Goal: Information Seeking & Learning: Learn about a topic

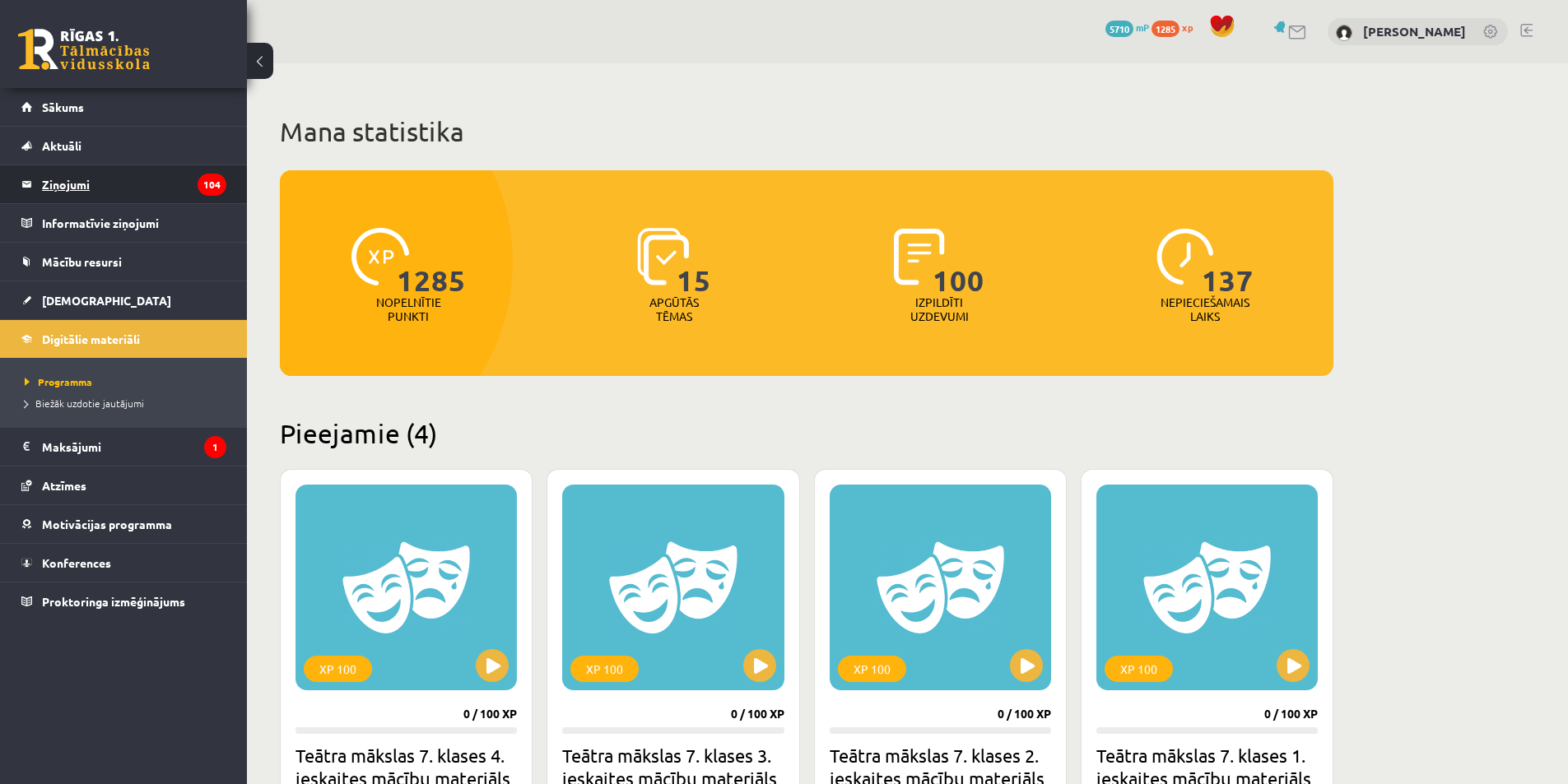
click at [44, 179] on legend "Ziņojumi 104" at bounding box center [134, 185] width 185 height 38
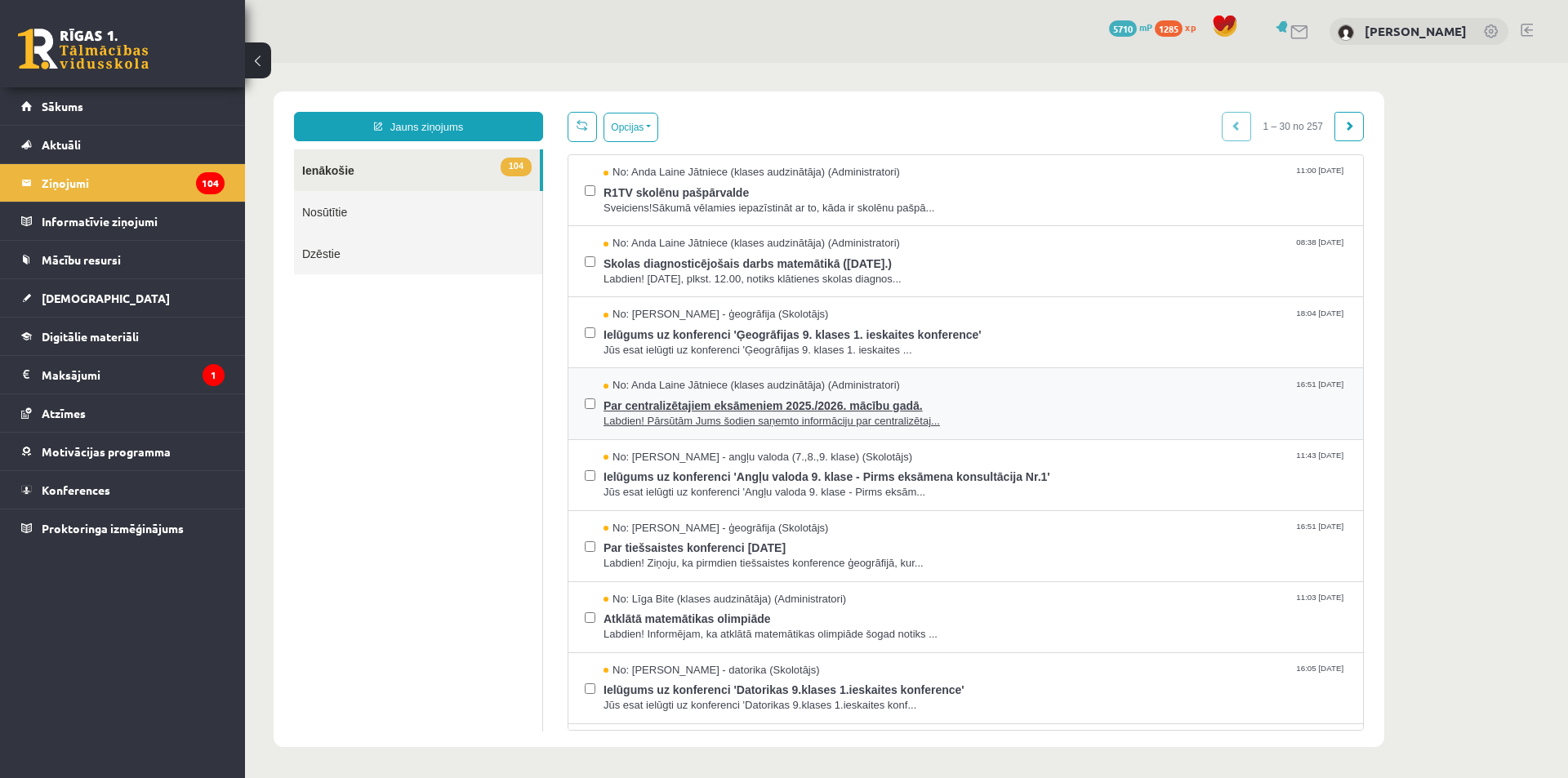
click at [758, 408] on span "Par centralizētajiem eksāmeniem 2025./2026. mācību gadā." at bounding box center [974, 403] width 744 height 20
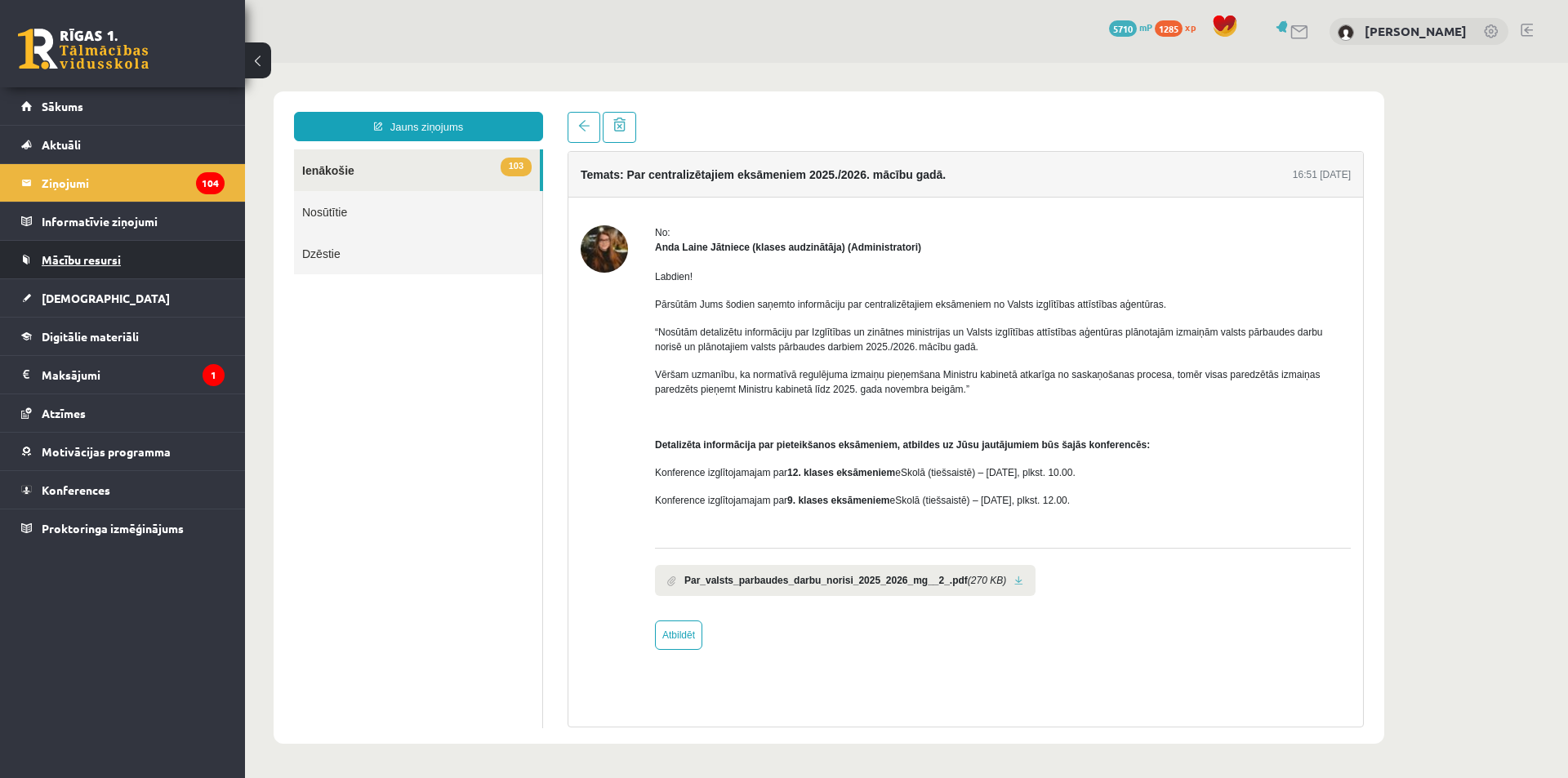
click at [129, 263] on link "Mācību resursi" at bounding box center [123, 260] width 203 height 38
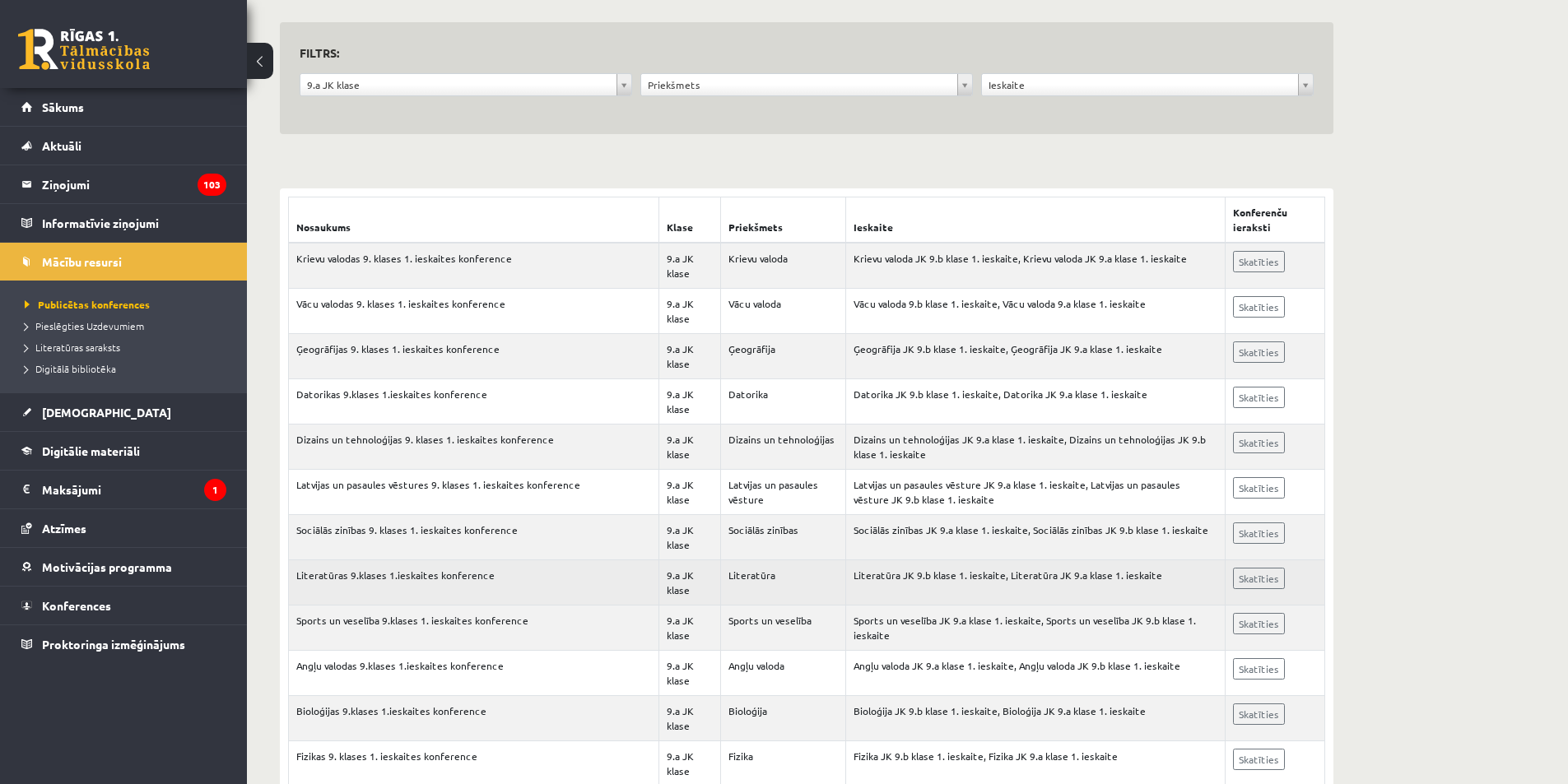
scroll to position [165, 0]
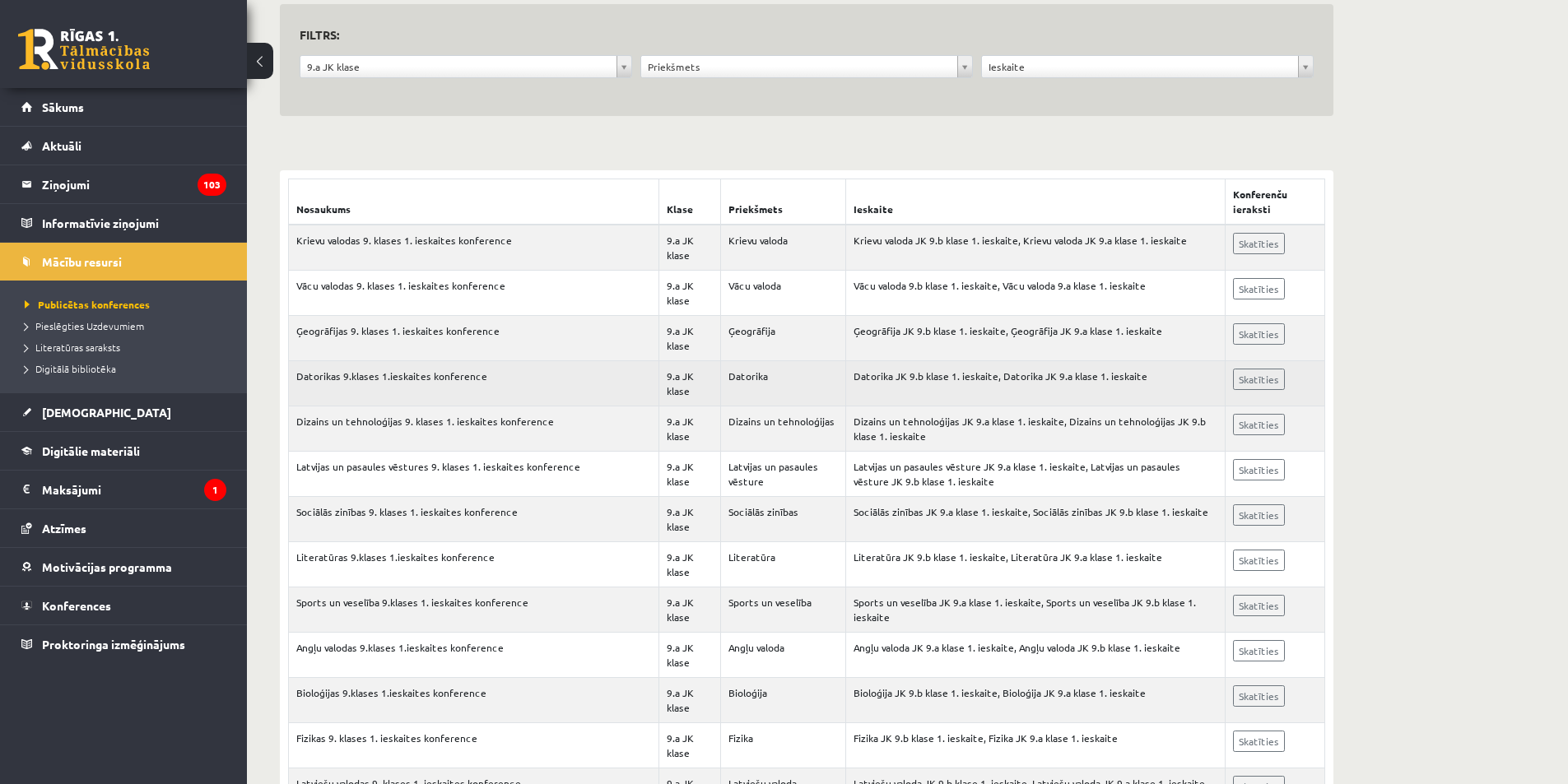
click at [1261, 367] on td "Skatīties" at bounding box center [1275, 383] width 100 height 45
click at [1236, 373] on link "Skatīties" at bounding box center [1259, 379] width 52 height 21
